Goal: Information Seeking & Learning: Find specific fact

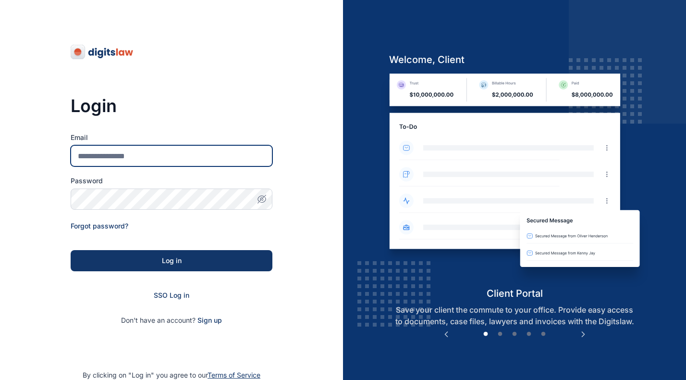
click at [142, 152] on input "Email" at bounding box center [172, 155] width 202 height 21
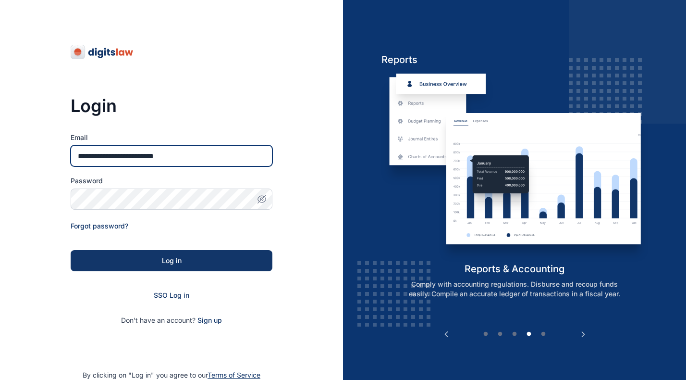
click at [209, 156] on input "**********" at bounding box center [172, 155] width 202 height 21
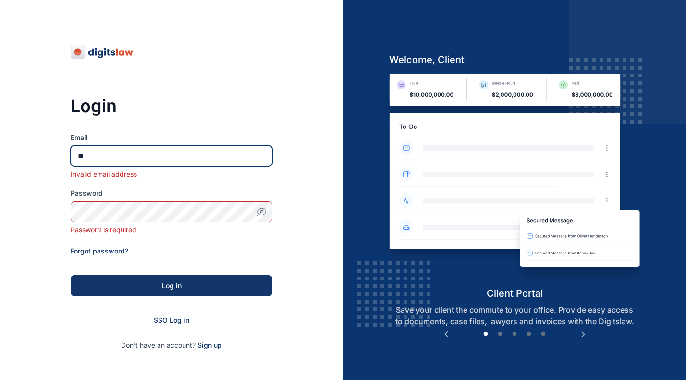
type input "*"
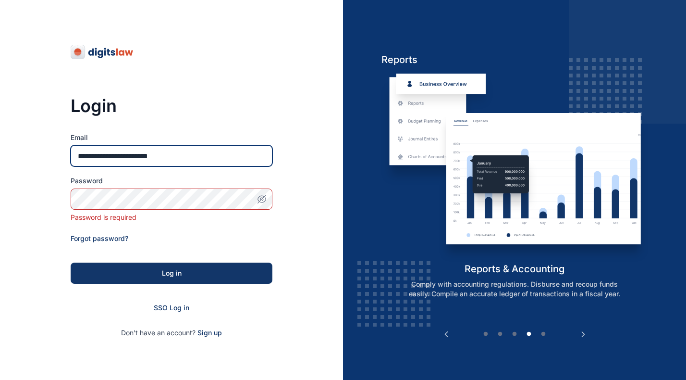
type input "**********"
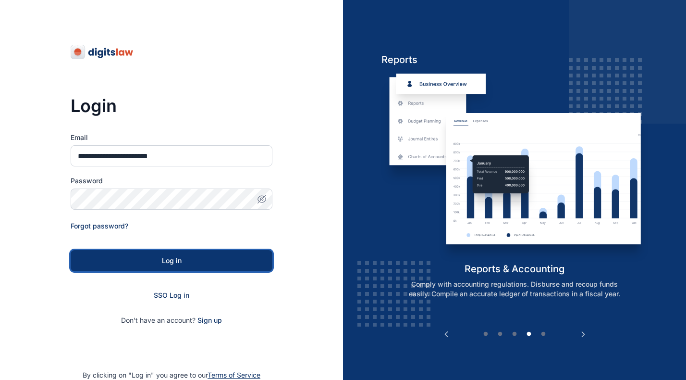
click at [164, 256] on div "Log in" at bounding box center [171, 261] width 171 height 10
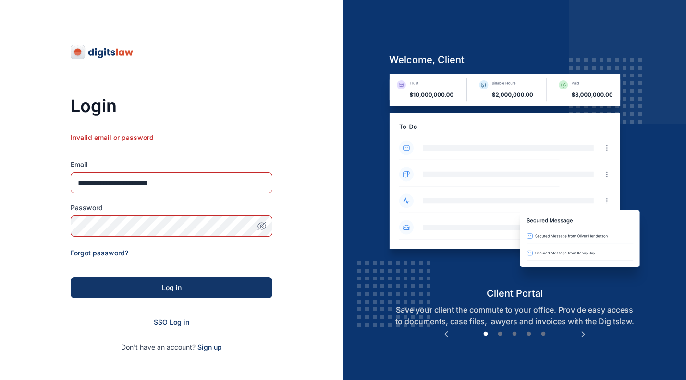
click at [264, 224] on icon "button" at bounding box center [262, 226] width 10 height 10
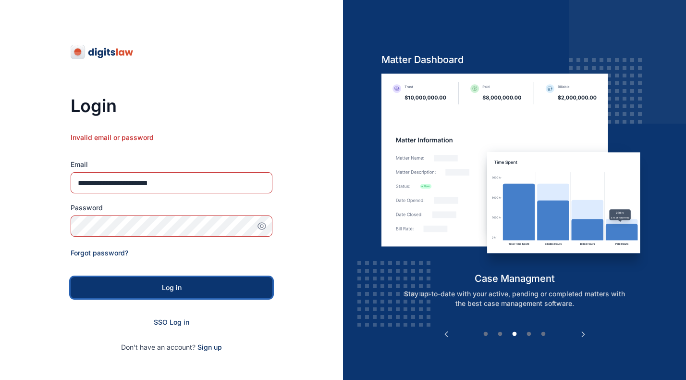
click at [187, 290] on div "Log in" at bounding box center [171, 287] width 171 height 10
click at [216, 284] on div "Log in" at bounding box center [171, 287] width 171 height 10
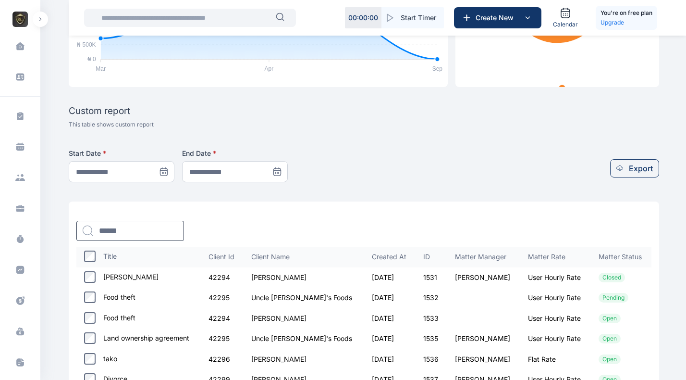
scroll to position [300, 0]
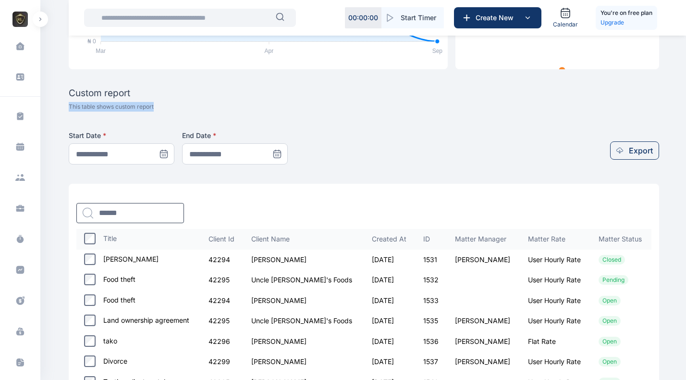
drag, startPoint x: 69, startPoint y: 106, endPoint x: 168, endPoint y: 106, distance: 99.0
click at [168, 106] on div "Custom report This table shows custom report" at bounding box center [364, 99] width 590 height 23
copy p "This table shows custom report"
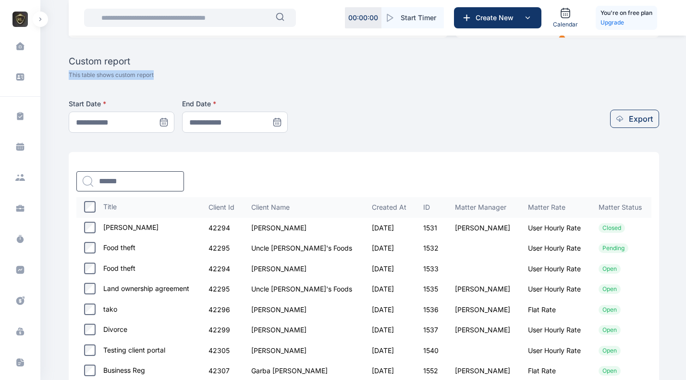
scroll to position [352, 0]
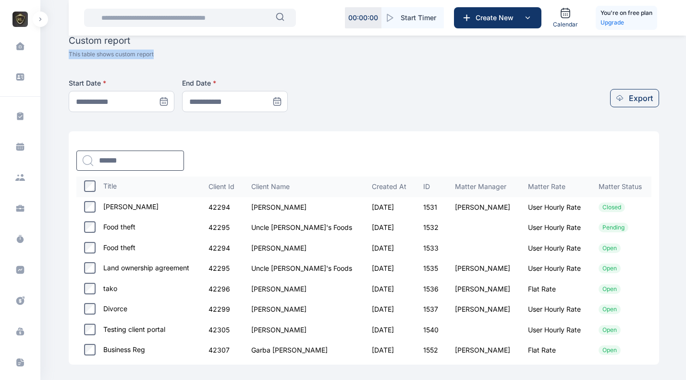
click at [229, 209] on td "42294" at bounding box center [222, 207] width 43 height 21
copy td "42294"
click at [367, 206] on td "31/01/2025" at bounding box center [389, 207] width 51 height 21
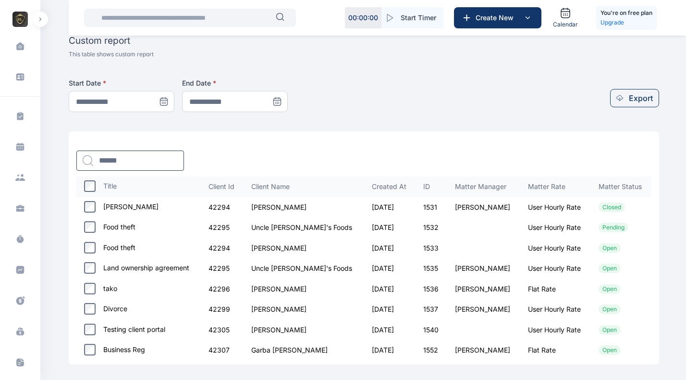
click at [367, 206] on td "31/01/2025" at bounding box center [389, 207] width 51 height 21
copy td "31/01/2025"
click at [416, 208] on td "1531" at bounding box center [432, 207] width 32 height 21
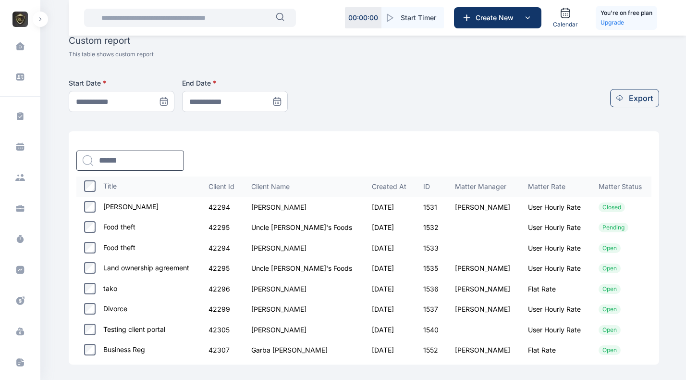
click at [416, 208] on td "1531" at bounding box center [432, 207] width 32 height 21
copy td "1531"
click at [447, 187] on th "Matter Manager" at bounding box center [483, 186] width 73 height 21
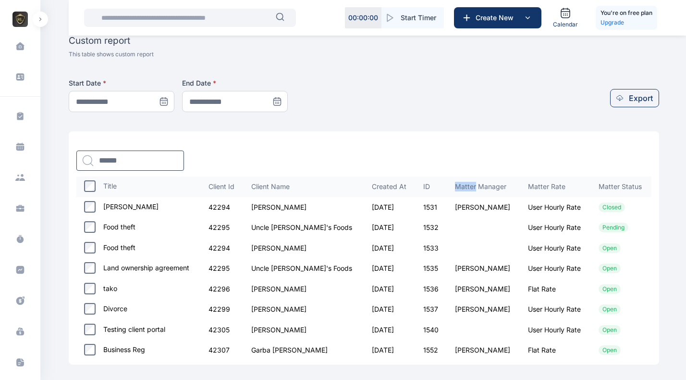
click at [447, 188] on th "Matter Manager" at bounding box center [483, 186] width 73 height 21
drag, startPoint x: 431, startPoint y: 188, endPoint x: 469, endPoint y: 187, distance: 37.5
click at [469, 187] on th "Matter Manager" at bounding box center [483, 186] width 73 height 21
click at [447, 208] on td "Eddie Anatoria" at bounding box center [483, 207] width 73 height 21
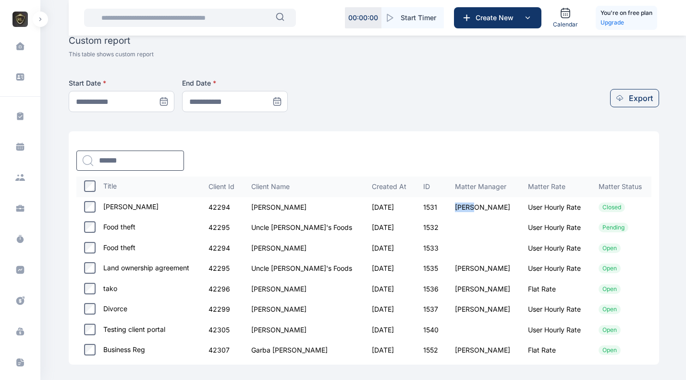
click at [447, 208] on td "Eddie Anatoria" at bounding box center [483, 207] width 73 height 21
copy td "Eddie Anatoria"
